Goal: Find specific page/section

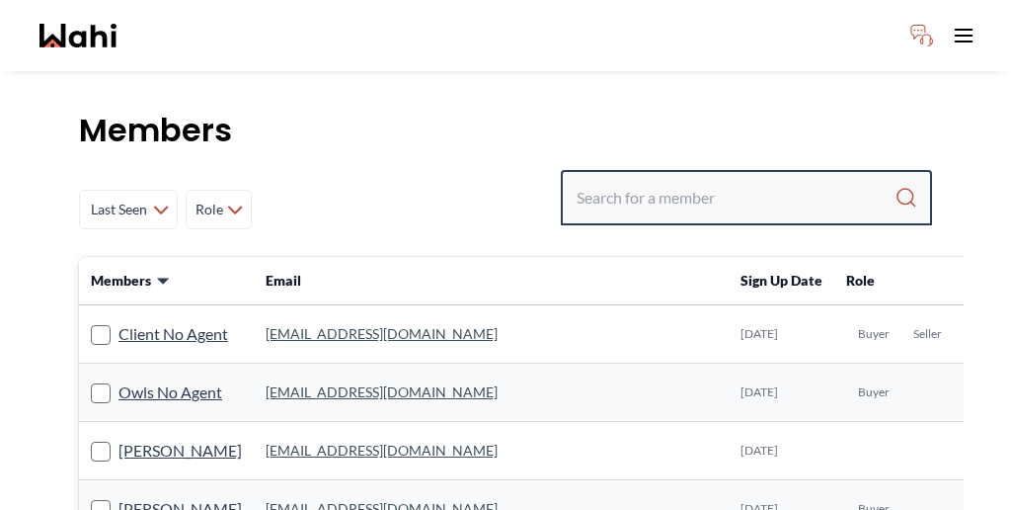
click at [725, 180] on input "Search input" at bounding box center [736, 198] width 318 height 36
paste input "Funmi"
type input "Funmi"
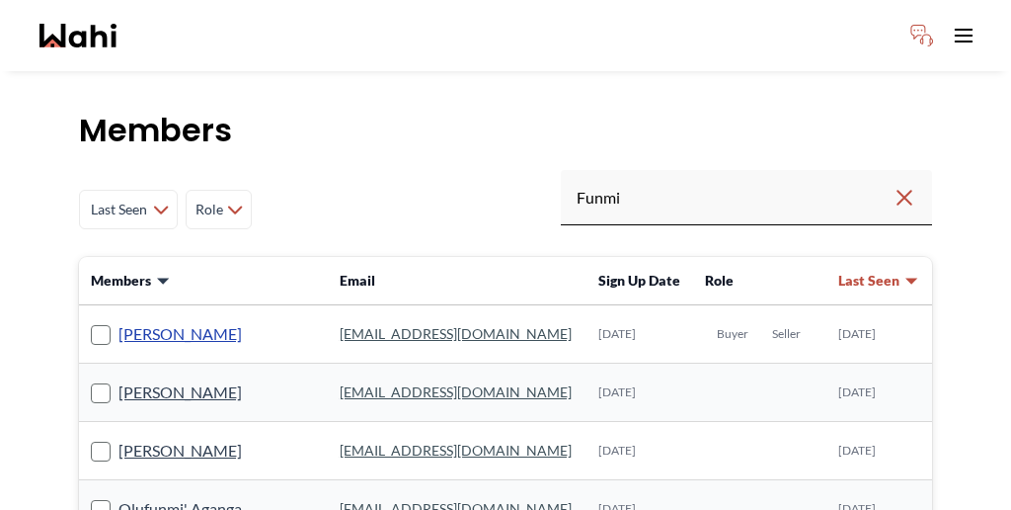
click at [153, 321] on link "[PERSON_NAME]" at bounding box center [180, 334] width 123 height 26
